Goal: Find specific page/section: Find specific page/section

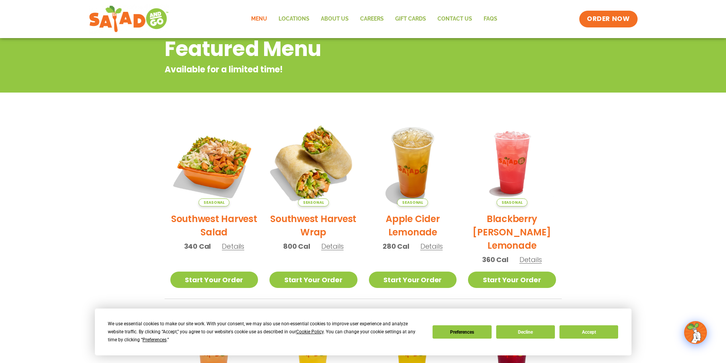
scroll to position [114, 0]
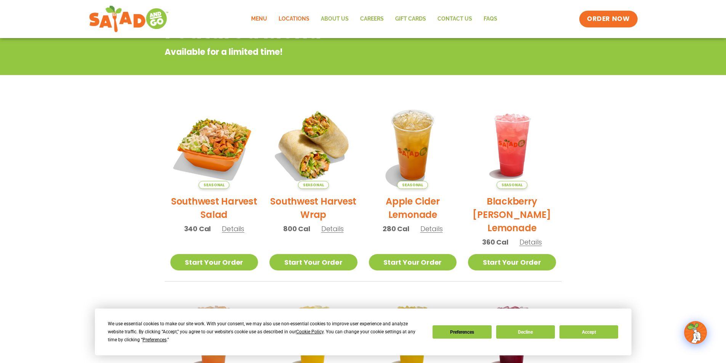
click at [296, 19] on link "Locations" at bounding box center [294, 19] width 42 height 18
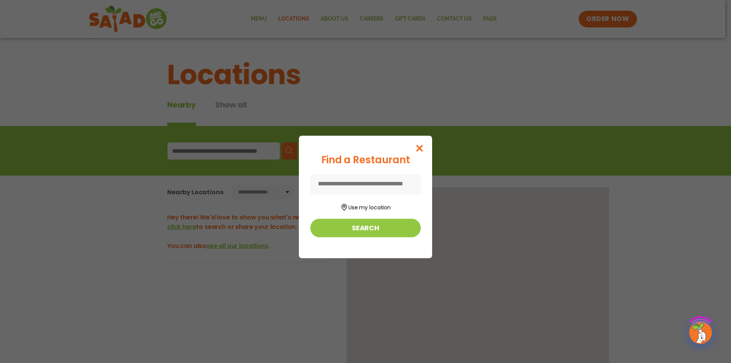
click at [611, 18] on div "Find a Restaurant Use my location Search" at bounding box center [365, 181] width 731 height 363
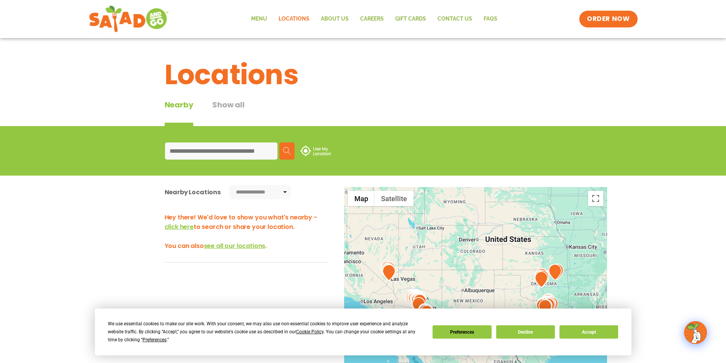
click at [241, 154] on input at bounding box center [221, 150] width 112 height 17
type input "*****"
click at [289, 147] on button "Search" at bounding box center [286, 150] width 15 height 17
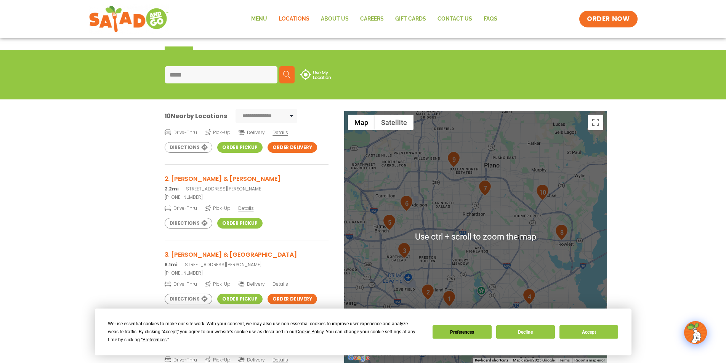
scroll to position [114, 0]
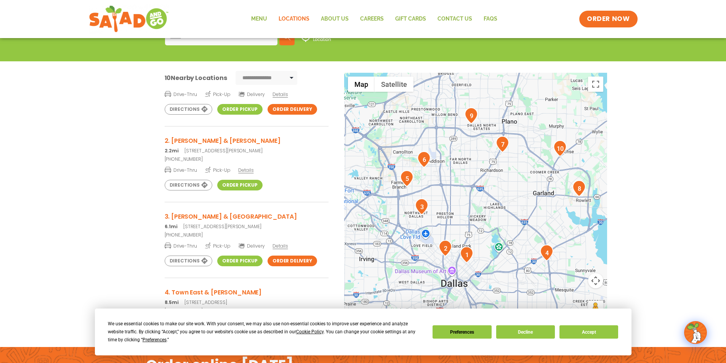
drag, startPoint x: 474, startPoint y: 227, endPoint x: 478, endPoint y: 226, distance: 4.3
click at [478, 226] on div at bounding box center [475, 199] width 263 height 252
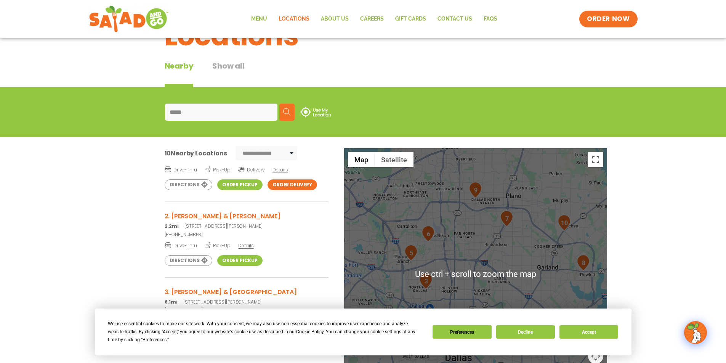
scroll to position [76, 0]
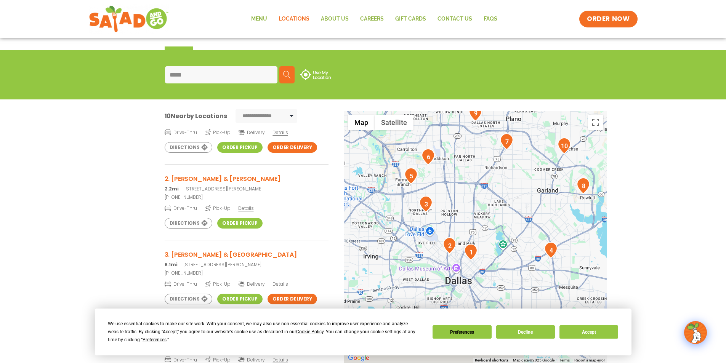
drag, startPoint x: 456, startPoint y: 223, endPoint x: 465, endPoint y: 194, distance: 30.1
click at [457, 187] on div at bounding box center [475, 237] width 263 height 252
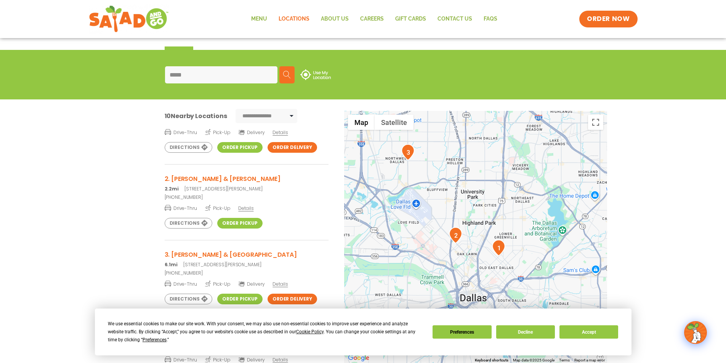
drag, startPoint x: 467, startPoint y: 205, endPoint x: 478, endPoint y: 184, distance: 23.2
click at [478, 184] on div at bounding box center [475, 237] width 263 height 252
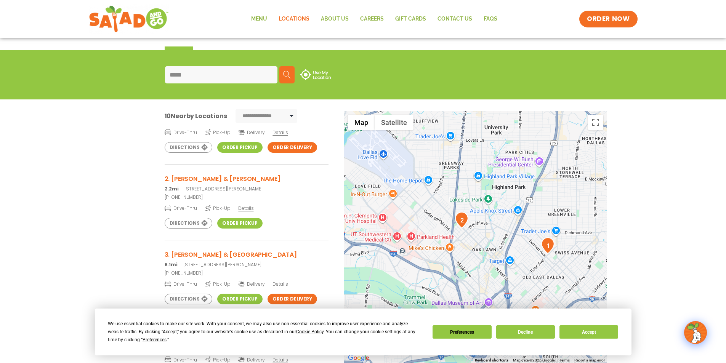
drag, startPoint x: 480, startPoint y: 210, endPoint x: 494, endPoint y: 184, distance: 29.3
click at [494, 184] on div at bounding box center [475, 237] width 263 height 252
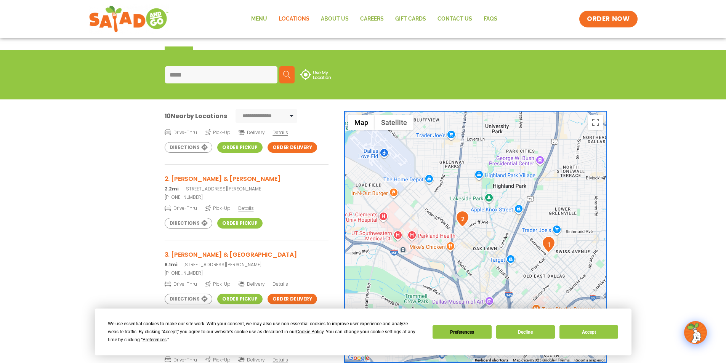
click at [462, 217] on img "2" at bounding box center [462, 219] width 13 height 16
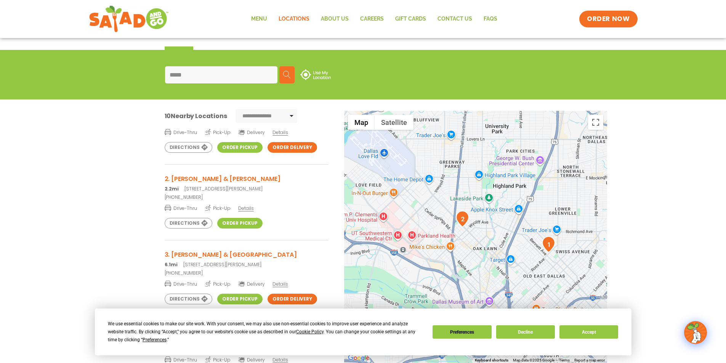
scroll to position [65, 0]
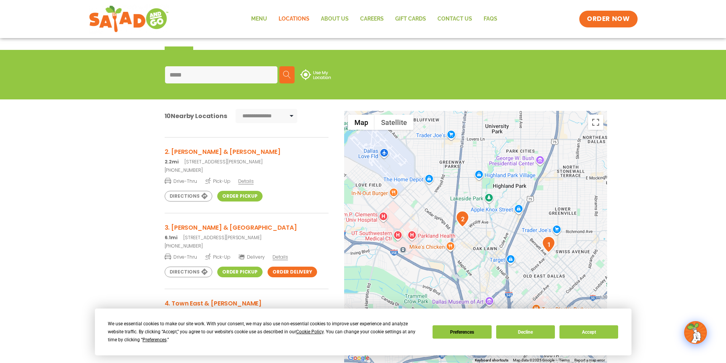
click at [232, 197] on link "Order Pickup" at bounding box center [239, 196] width 45 height 11
click at [207, 149] on h3 "2. [PERSON_NAME] & [PERSON_NAME]" at bounding box center [247, 152] width 164 height 10
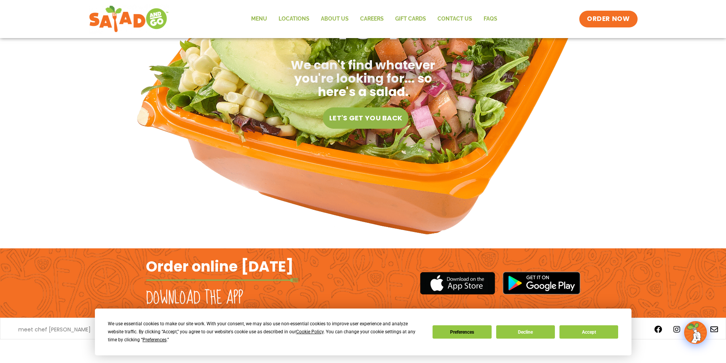
scroll to position [155, 0]
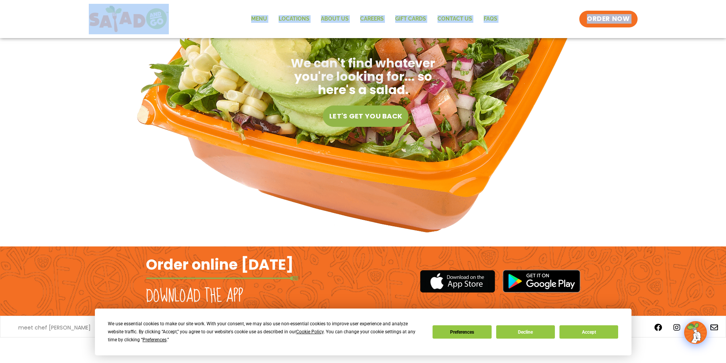
drag, startPoint x: 39, startPoint y: 43, endPoint x: 33, endPoint y: 8, distance: 36.3
click at [40, 27] on body "We use essential cookies to make our site work. With your consent, we may also …" at bounding box center [363, 104] width 726 height 518
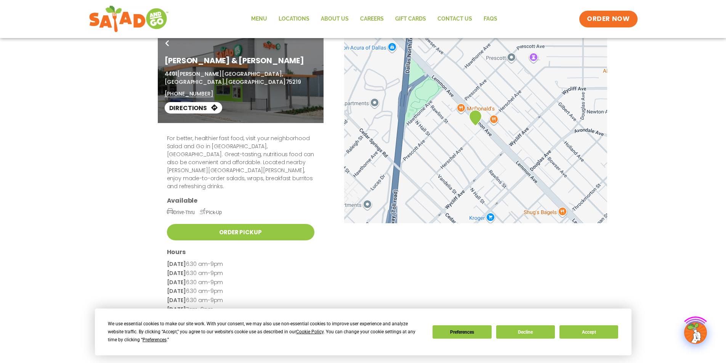
scroll to position [38, 0]
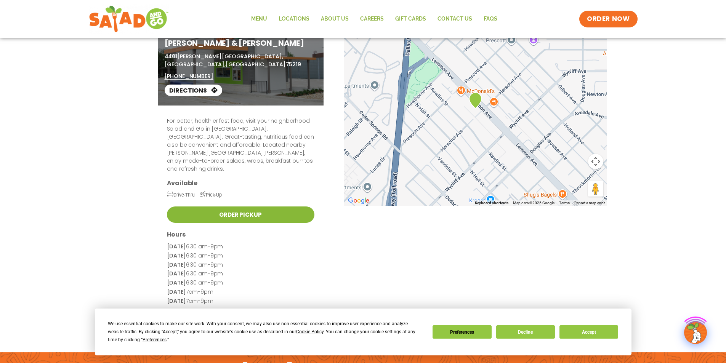
click at [243, 206] on link "Order Pickup" at bounding box center [240, 214] width 147 height 16
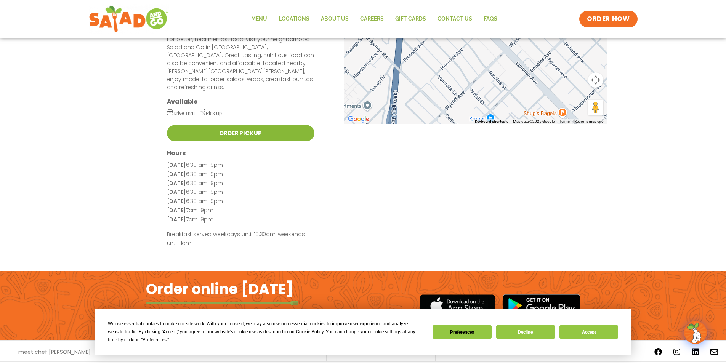
scroll to position [120, 0]
